Goal: Transaction & Acquisition: Subscribe to service/newsletter

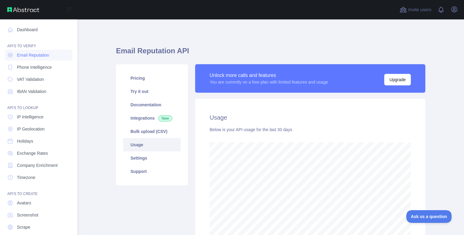
scroll to position [302177, 302010]
click at [25, 30] on link "Dashboard" at bounding box center [39, 29] width 68 height 11
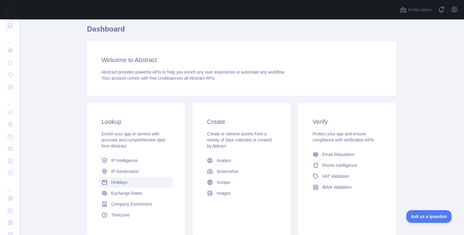
scroll to position [18, 0]
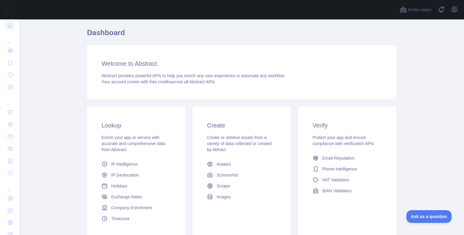
click at [220, 35] on h1 "Dashboard" at bounding box center [242, 35] width 310 height 15
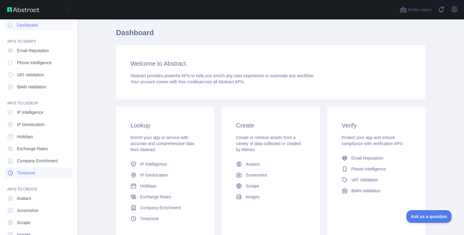
scroll to position [19, 0]
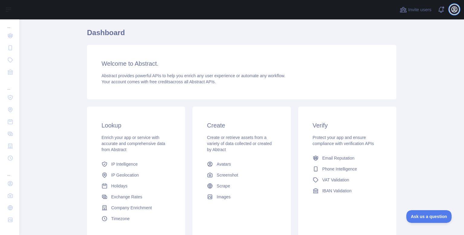
click at [452, 12] on icon "button" at bounding box center [454, 9] width 7 height 7
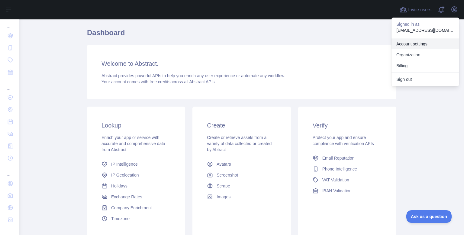
click at [410, 47] on link "Account settings" at bounding box center [426, 43] width 68 height 11
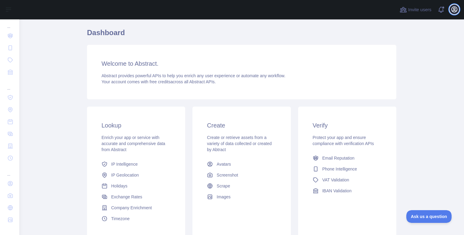
click at [454, 7] on icon "button" at bounding box center [454, 9] width 7 height 7
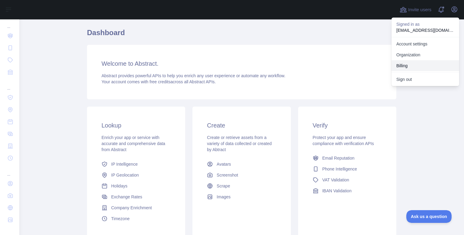
click at [402, 66] on button "Billing" at bounding box center [426, 65] width 68 height 11
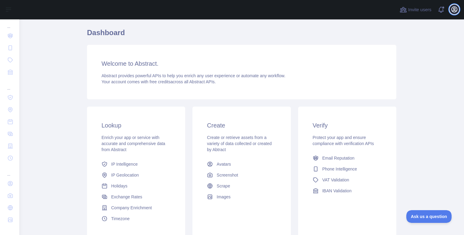
click at [455, 7] on icon "button" at bounding box center [454, 9] width 7 height 7
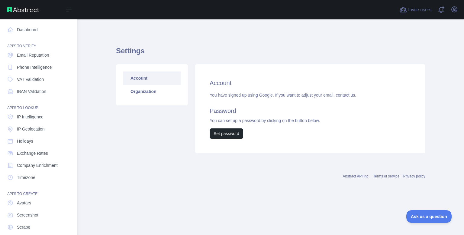
click at [14, 11] on img at bounding box center [23, 9] width 32 height 5
click at [22, 7] on img at bounding box center [23, 9] width 32 height 5
click at [23, 9] on img at bounding box center [23, 9] width 32 height 5
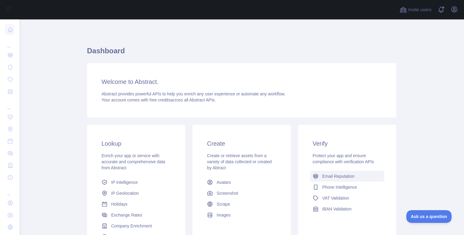
click at [333, 176] on span "Email Reputation" at bounding box center [339, 176] width 32 height 6
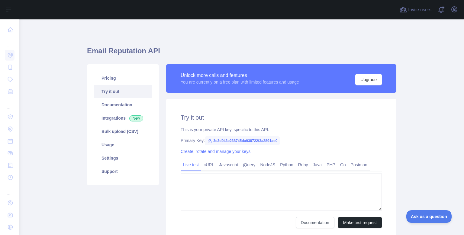
type textarea "**********"
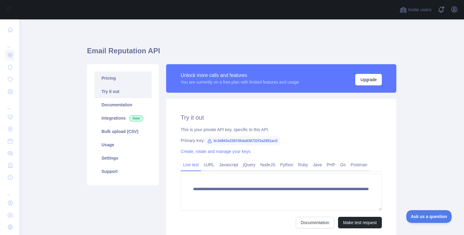
click at [108, 81] on link "Pricing" at bounding box center [122, 77] width 57 height 13
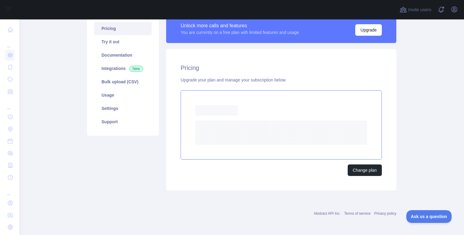
scroll to position [33, 0]
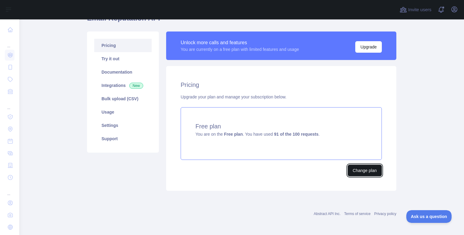
click at [363, 171] on button "Change plan" at bounding box center [365, 170] width 34 height 11
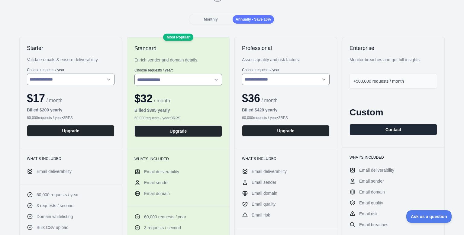
scroll to position [75, 0]
click at [208, 18] on span "Monthly" at bounding box center [211, 19] width 14 height 4
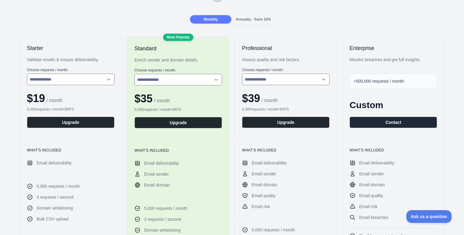
click at [81, 67] on label "Choose requests / month :" at bounding box center [71, 69] width 88 height 5
click at [77, 78] on select "**********" at bounding box center [71, 78] width 88 height 11
click at [84, 50] on h2 "Starter" at bounding box center [71, 47] width 88 height 7
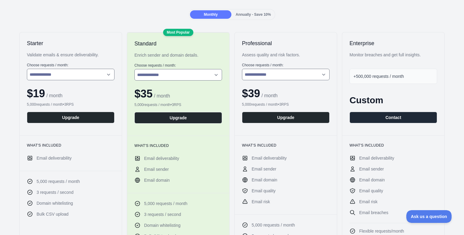
scroll to position [80, 0]
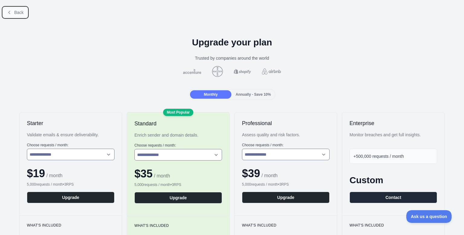
click at [18, 14] on span "Back" at bounding box center [18, 12] width 9 height 5
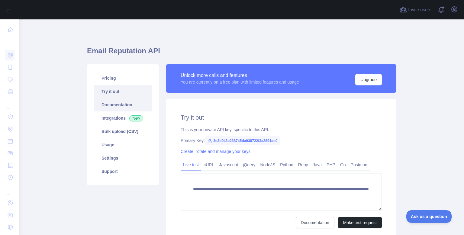
click at [118, 107] on link "Documentation" at bounding box center [122, 104] width 57 height 13
click at [107, 145] on link "Usage" at bounding box center [122, 144] width 57 height 13
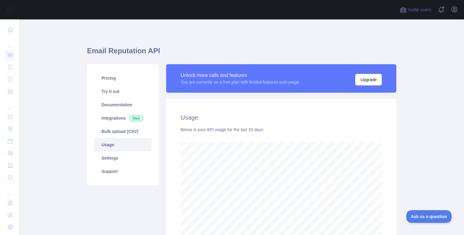
scroll to position [215, 440]
click at [100, 159] on link "Settings" at bounding box center [122, 157] width 57 height 13
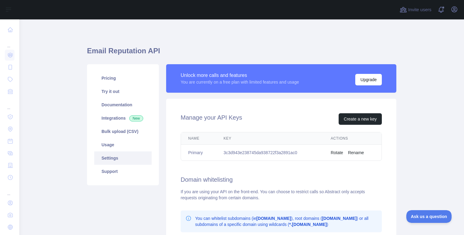
click at [460, 8] on div "Invite users View notifications Open user menu" at bounding box center [241, 9] width 445 height 19
click at [458, 8] on icon "button" at bounding box center [454, 9] width 7 height 7
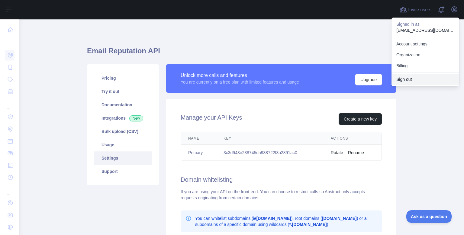
click at [405, 79] on button "Sign out" at bounding box center [426, 79] width 68 height 11
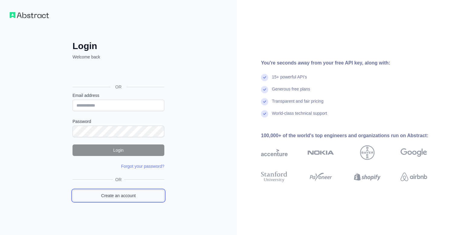
click at [123, 194] on link "Create an account" at bounding box center [119, 195] width 92 height 11
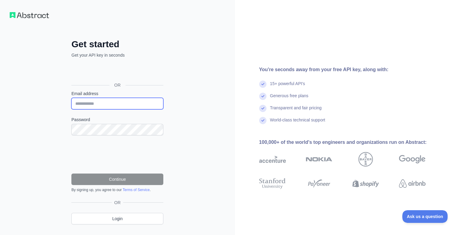
click at [99, 107] on input "Email address" at bounding box center [117, 103] width 92 height 11
paste input "**********"
type input "**********"
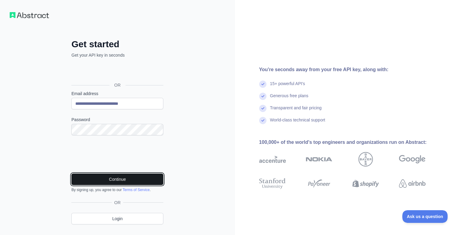
click at [124, 182] on button "Continue" at bounding box center [117, 178] width 92 height 11
